Goal: Task Accomplishment & Management: Use online tool/utility

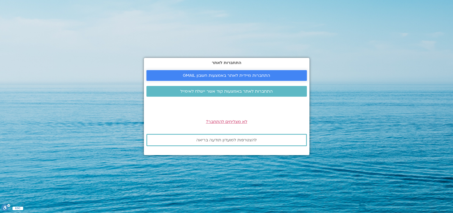
click at [172, 75] on span "התחברות מיידית לאתר באמצעות חשבון GMAIL" at bounding box center [227, 75] width 148 height 5
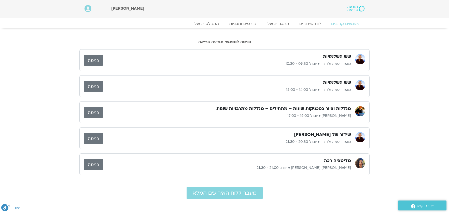
click at [98, 59] on link "כניסה" at bounding box center [93, 60] width 19 height 11
click at [282, 44] on h2 "כניסה למפגשי תודעה בריאה" at bounding box center [225, 41] width 290 height 5
